Goal: Task Accomplishment & Management: Use online tool/utility

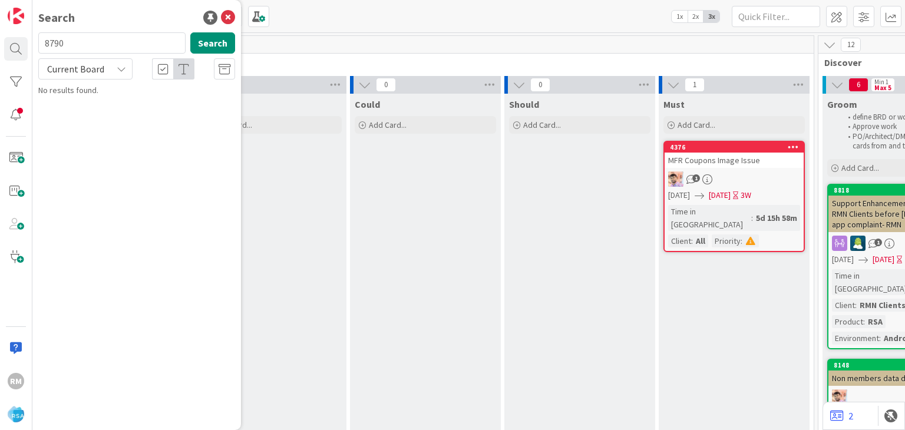
type input "8790"
click at [125, 103] on span "Lowes Signature App Update" at bounding box center [134, 103] width 103 height 11
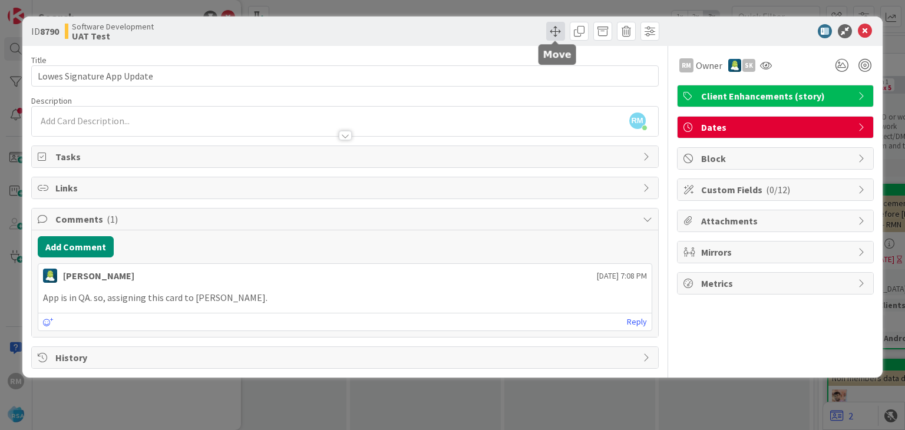
click at [557, 30] on span at bounding box center [555, 31] width 19 height 19
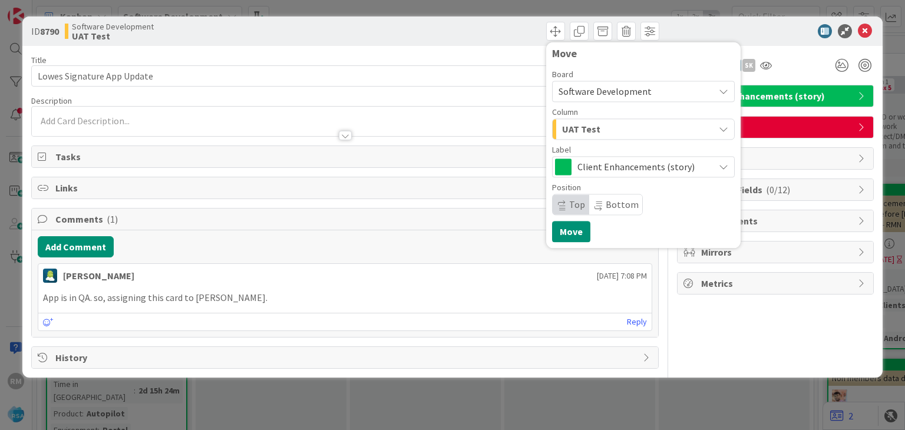
click at [607, 133] on div "UAT Test" at bounding box center [636, 129] width 155 height 19
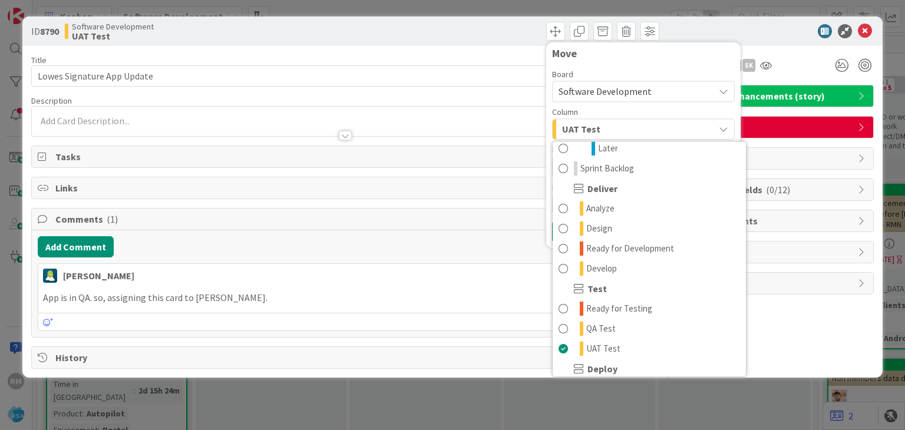
scroll to position [236, 0]
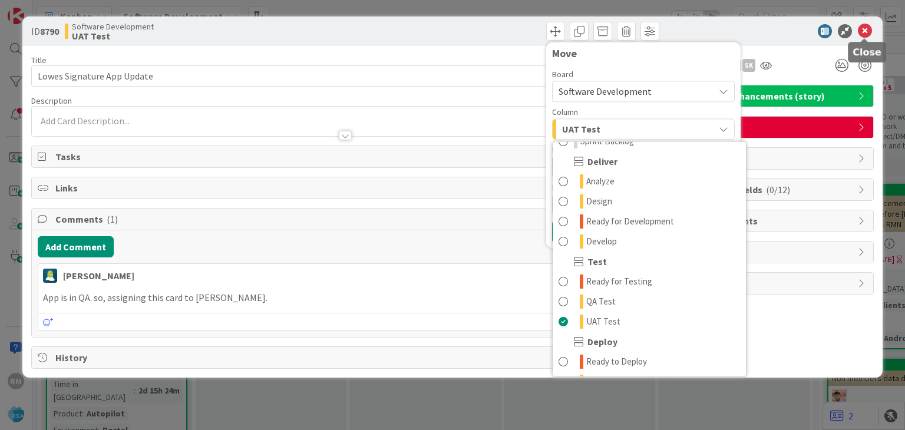
click at [863, 27] on icon at bounding box center [865, 31] width 14 height 14
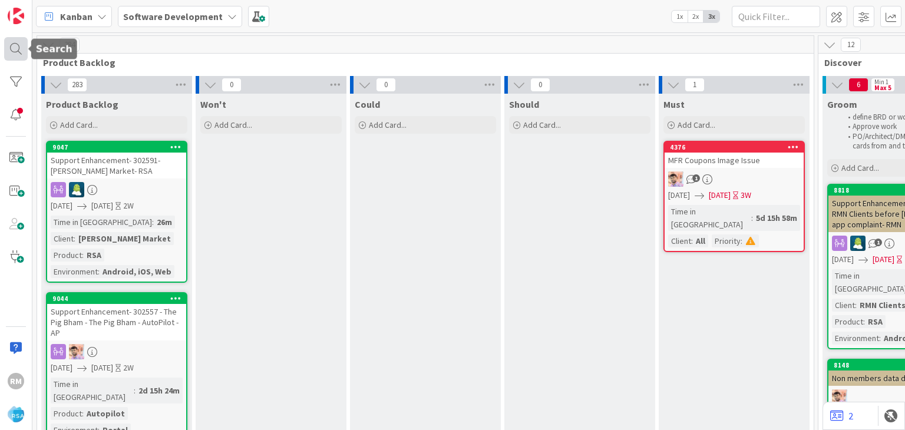
click at [20, 52] on div at bounding box center [16, 49] width 24 height 24
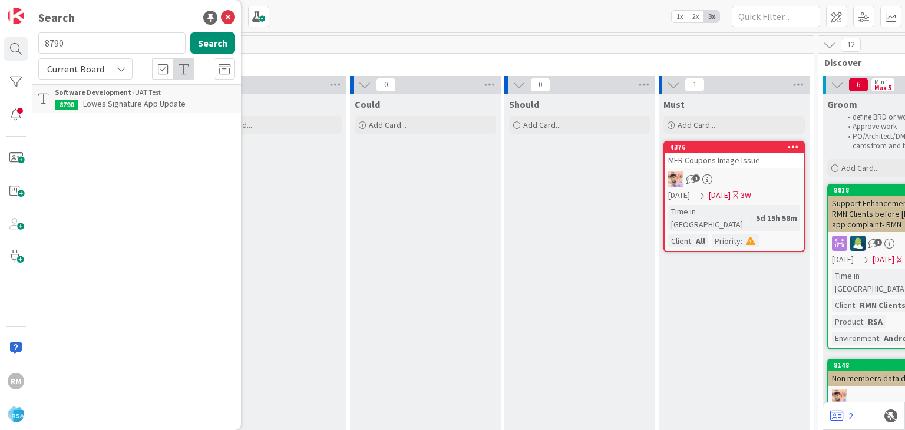
drag, startPoint x: 72, startPoint y: 51, endPoint x: 47, endPoint y: 52, distance: 24.8
click at [47, 52] on input "8790" at bounding box center [111, 42] width 147 height 21
type input "8"
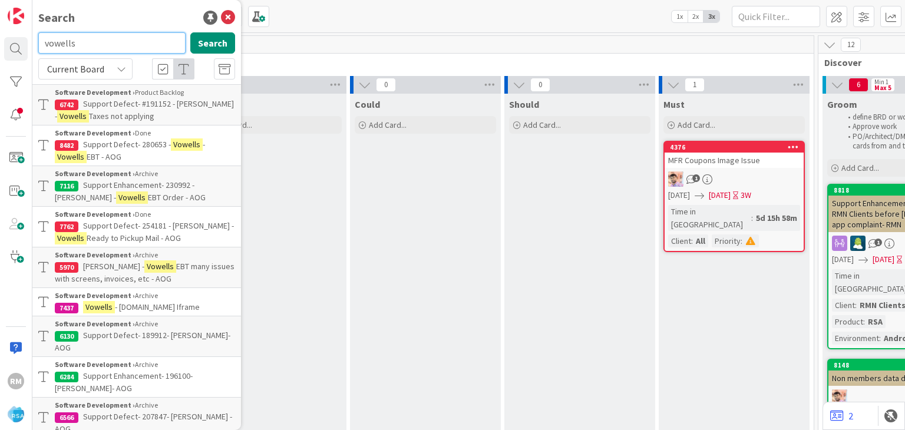
drag, startPoint x: 101, startPoint y: 43, endPoint x: 38, endPoint y: 62, distance: 66.4
click at [34, 50] on div "vowells Search" at bounding box center [136, 45] width 211 height 26
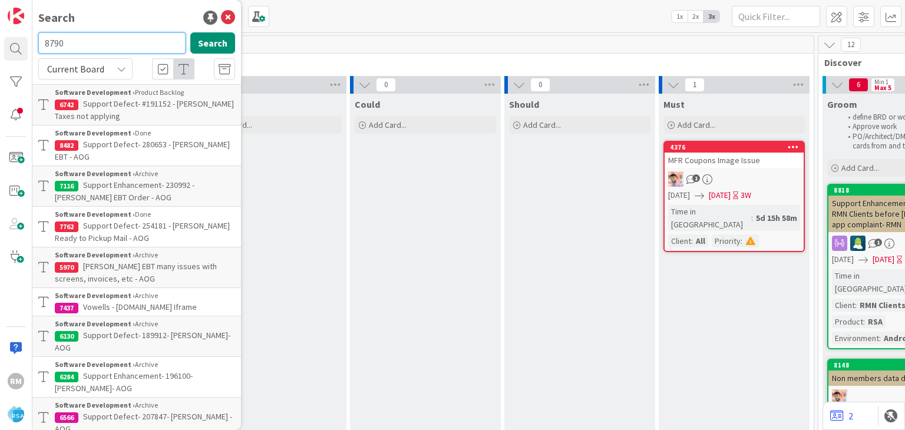
type input "8790"
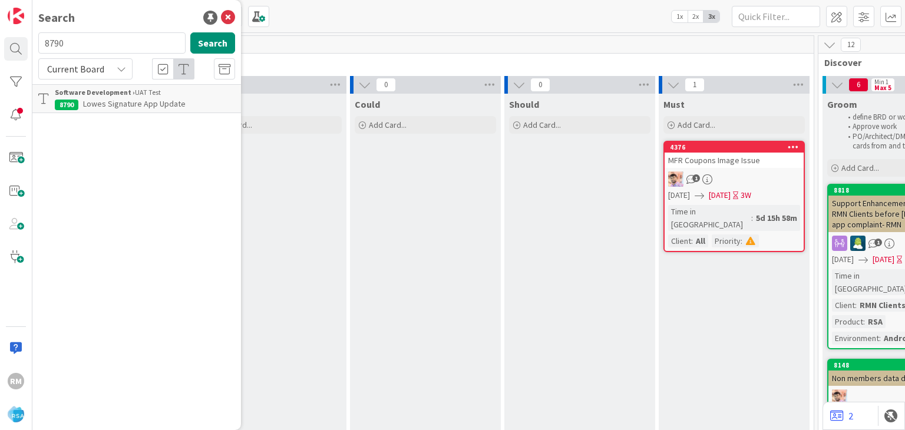
click at [115, 104] on span "Lowes Signature App Update" at bounding box center [134, 103] width 103 height 11
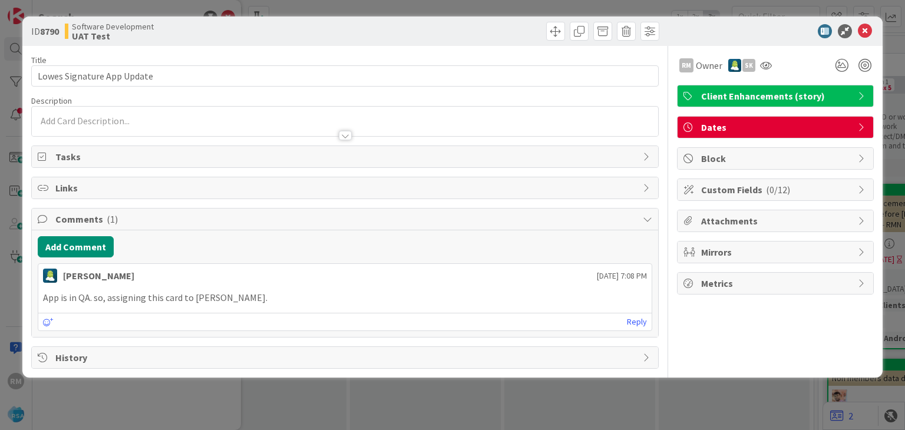
click at [344, 136] on div at bounding box center [345, 135] width 13 height 9
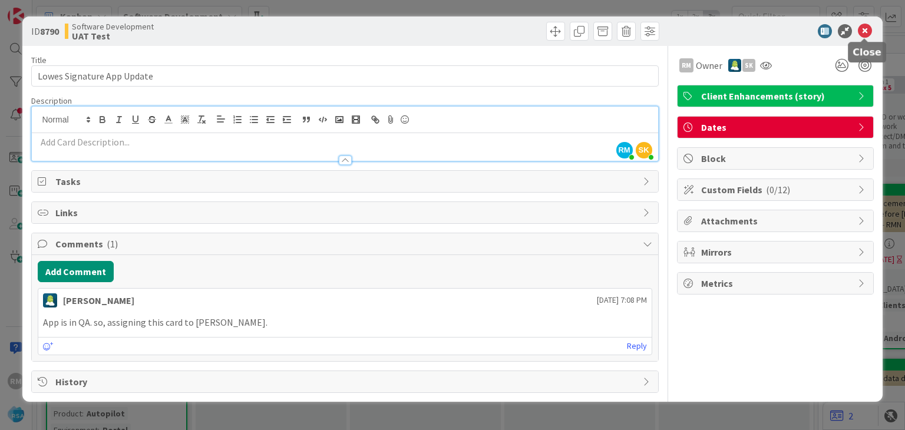
click at [867, 32] on icon at bounding box center [865, 31] width 14 height 14
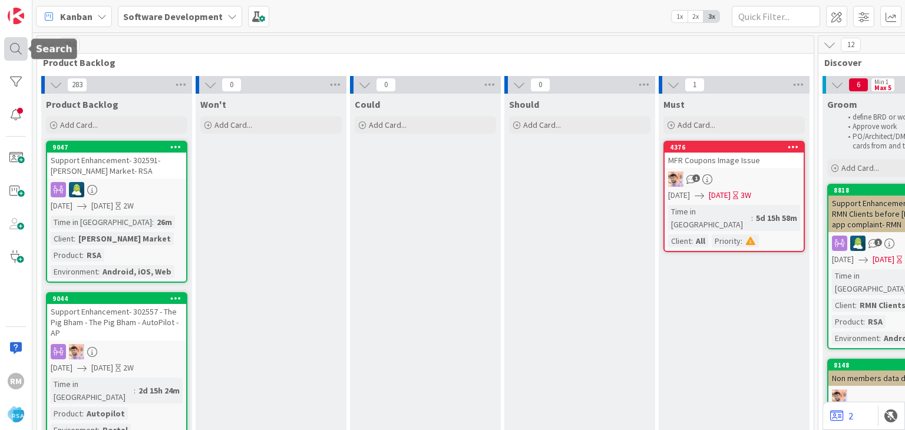
click at [12, 49] on div at bounding box center [16, 49] width 24 height 24
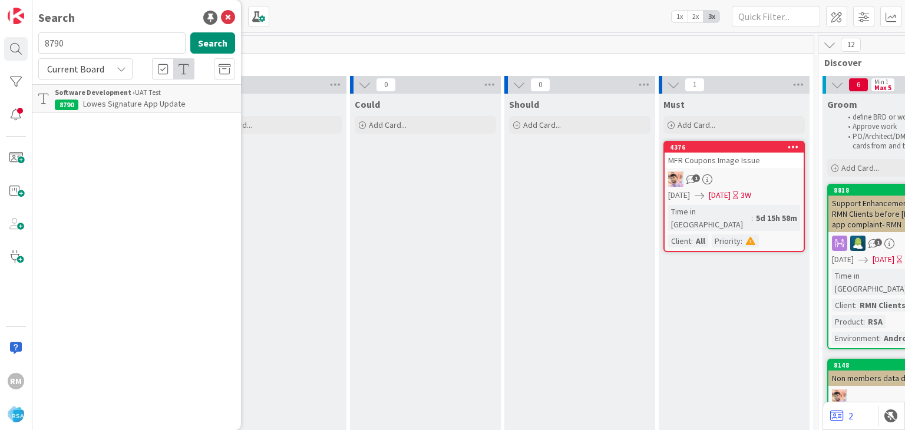
drag, startPoint x: 82, startPoint y: 41, endPoint x: 55, endPoint y: 43, distance: 27.2
click at [55, 43] on input "8790" at bounding box center [111, 42] width 147 height 21
type input "8787"
click at [111, 100] on span "Lowes Market APP Update -" at bounding box center [131, 103] width 97 height 11
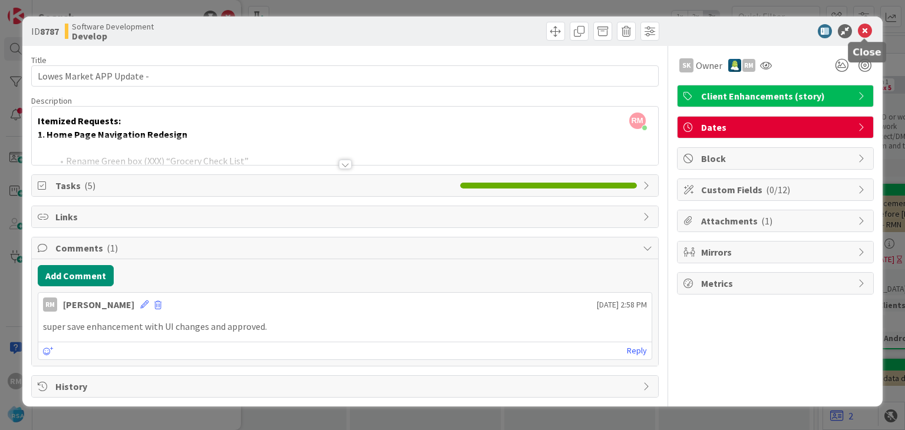
click at [865, 27] on icon at bounding box center [865, 31] width 14 height 14
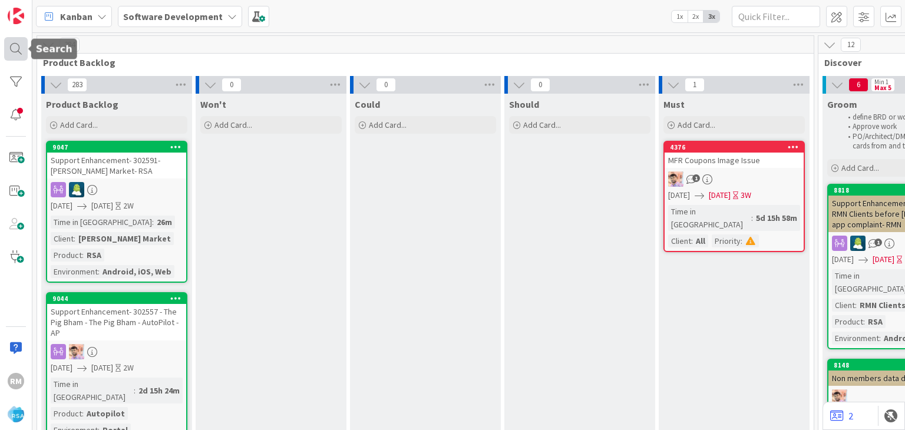
click at [11, 45] on div at bounding box center [16, 49] width 24 height 24
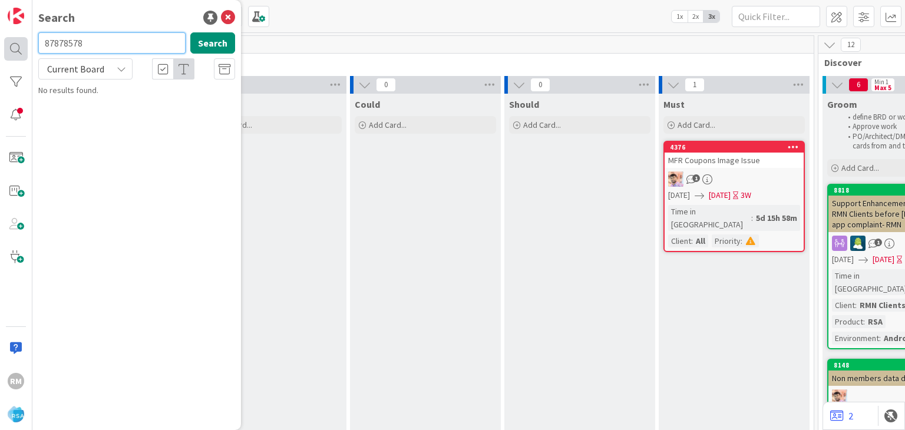
drag, startPoint x: 88, startPoint y: 45, endPoint x: 27, endPoint y: 56, distance: 61.7
click at [27, 56] on div "RM Search 87878578 Search Current Board No results found." at bounding box center [16, 215] width 32 height 430
type input "8578"
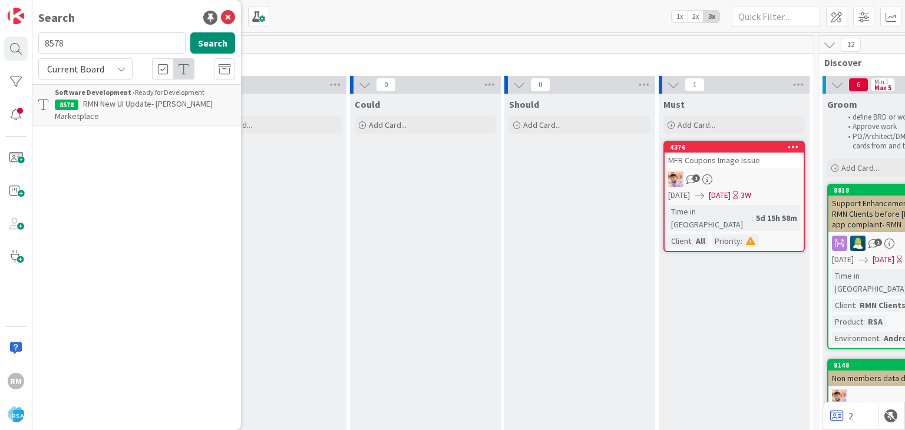
click at [137, 104] on span "RMN New UI Update- [PERSON_NAME] Marketplace" at bounding box center [134, 109] width 158 height 23
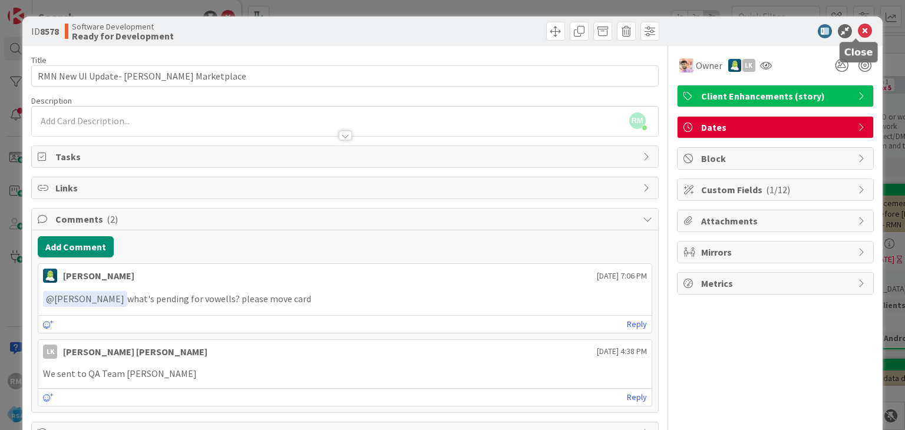
click at [858, 32] on icon at bounding box center [865, 31] width 14 height 14
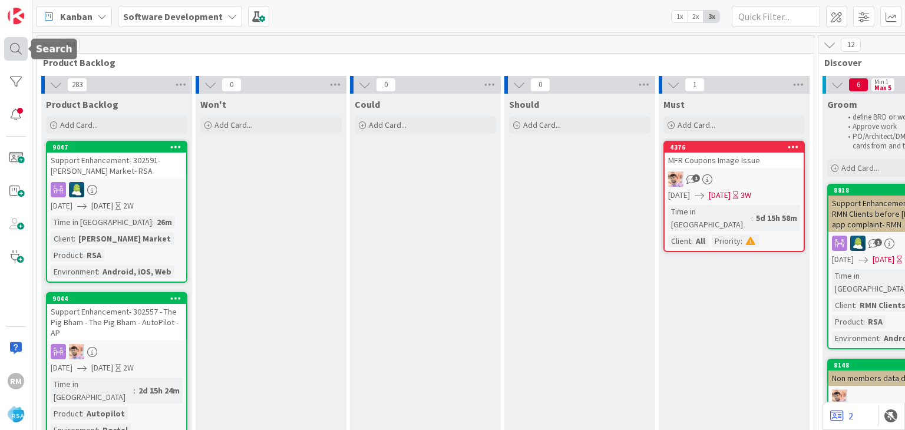
click at [21, 49] on div at bounding box center [16, 49] width 24 height 24
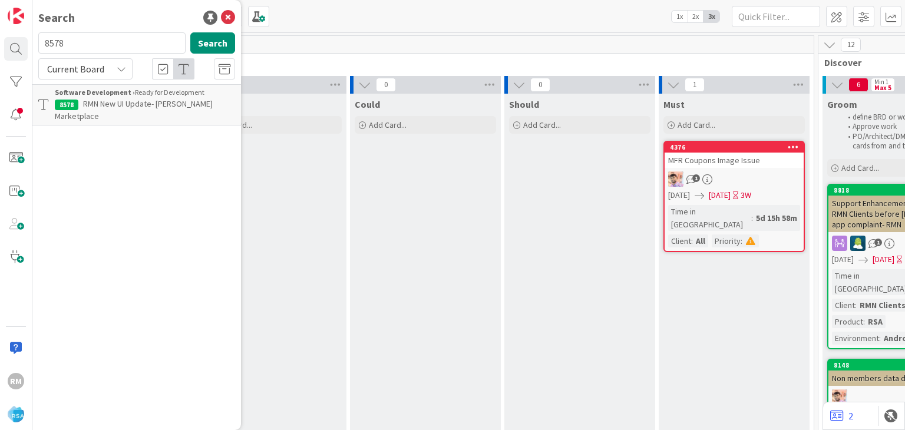
click at [94, 44] on input "8578" at bounding box center [111, 42] width 147 height 21
type input "8408"
click at [153, 103] on span "RMN App Update- [PERSON_NAME] Country Fresh" at bounding box center [144, 109] width 178 height 23
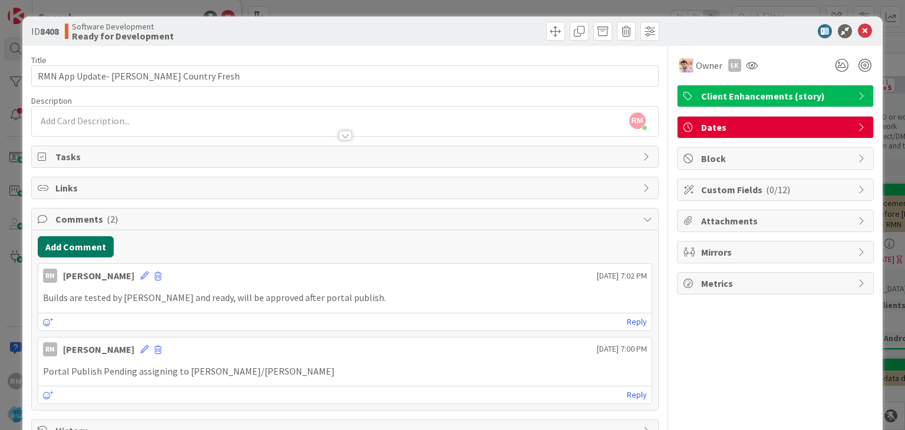
click at [69, 250] on button "Add Comment" at bounding box center [76, 246] width 76 height 21
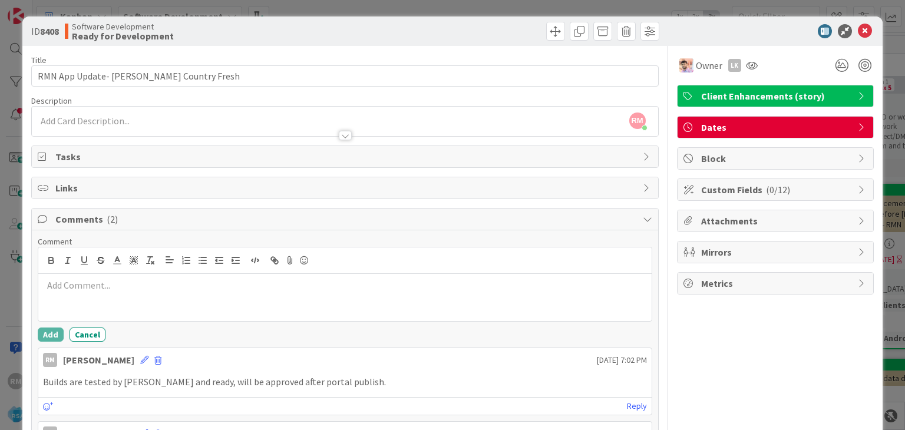
click at [97, 300] on div at bounding box center [344, 297] width 613 height 47
click at [45, 329] on button "Add" at bounding box center [51, 335] width 26 height 14
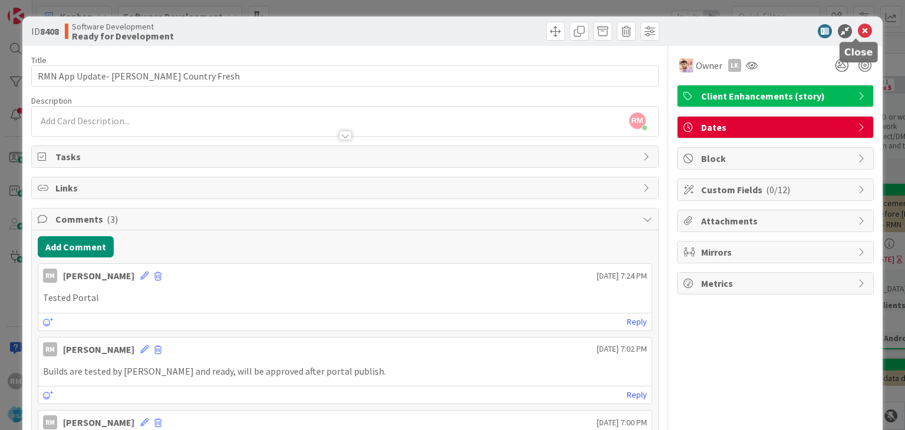
click at [858, 27] on icon at bounding box center [865, 31] width 14 height 14
